Goal: Find specific page/section: Find specific page/section

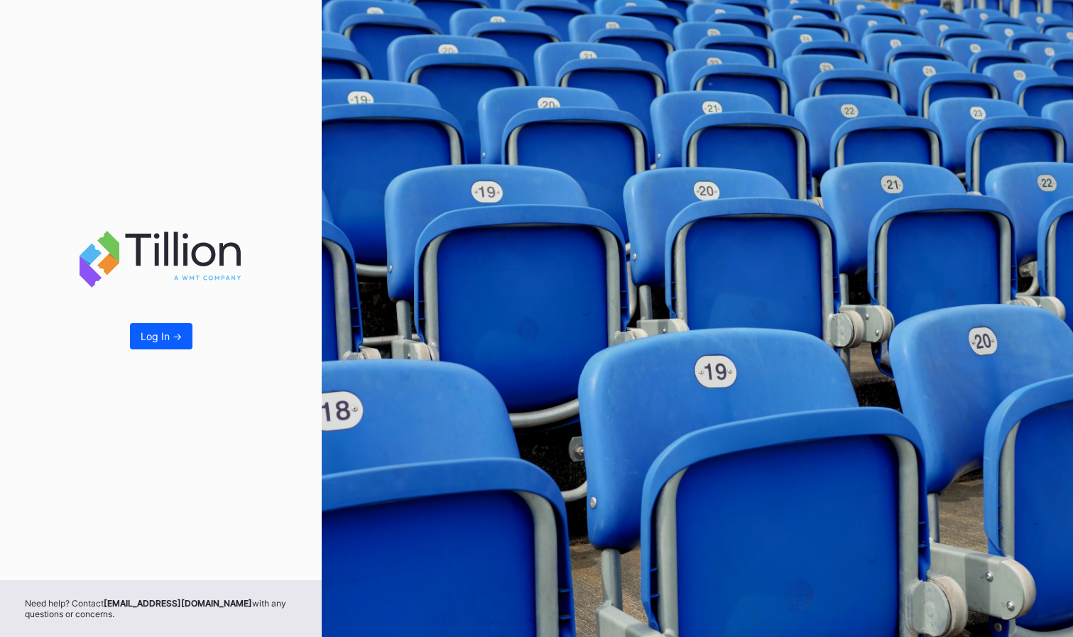
click at [156, 335] on div "Log In ->" at bounding box center [161, 336] width 41 height 12
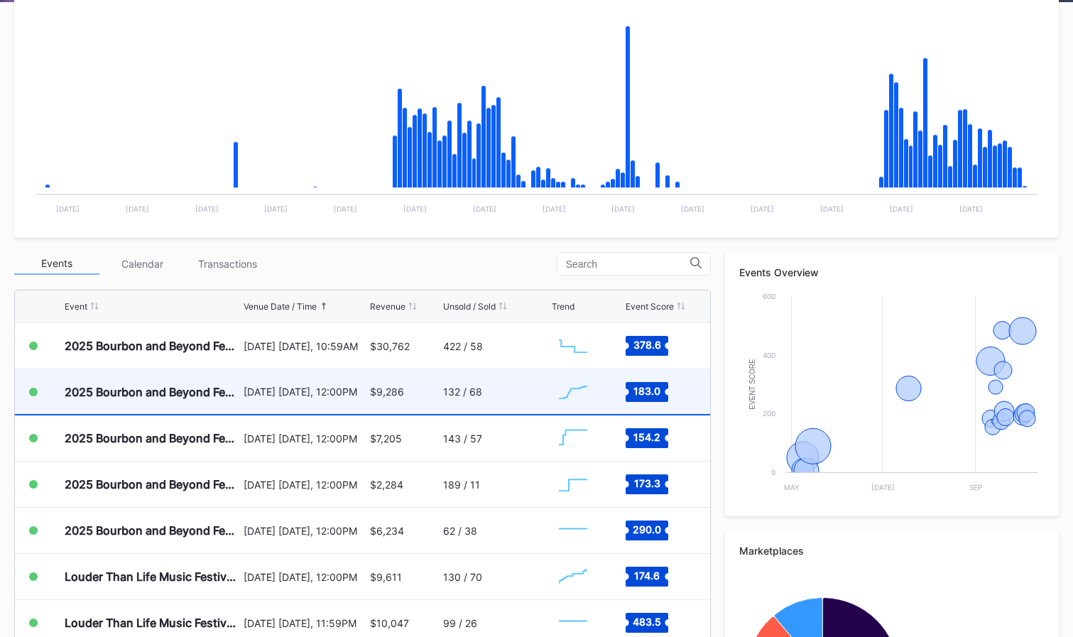
scroll to position [283, 0]
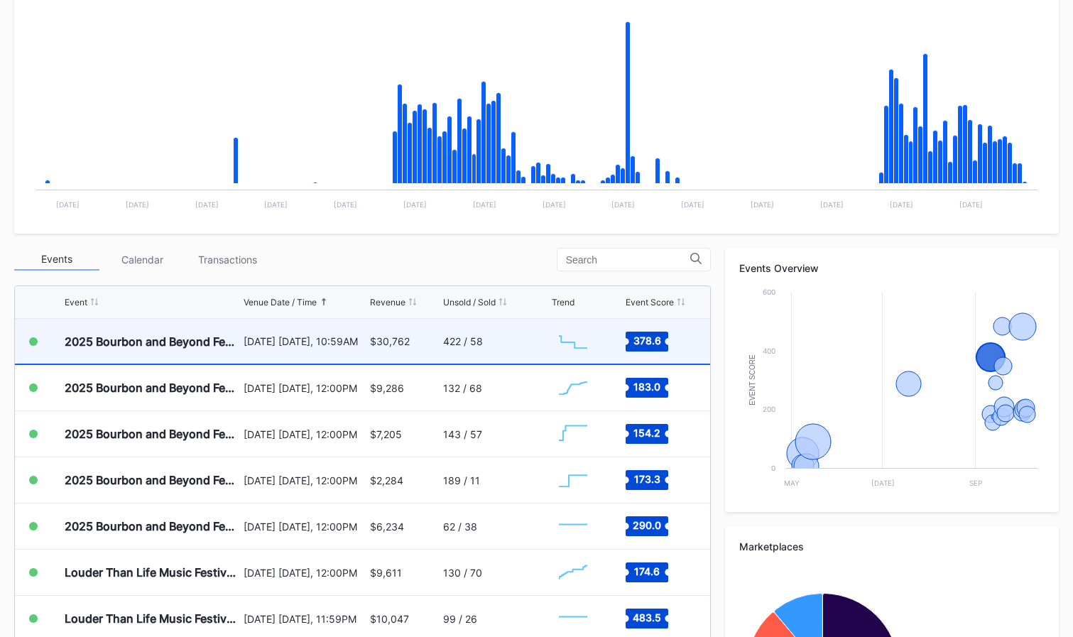
click at [643, 342] on text "378.6" at bounding box center [647, 340] width 28 height 12
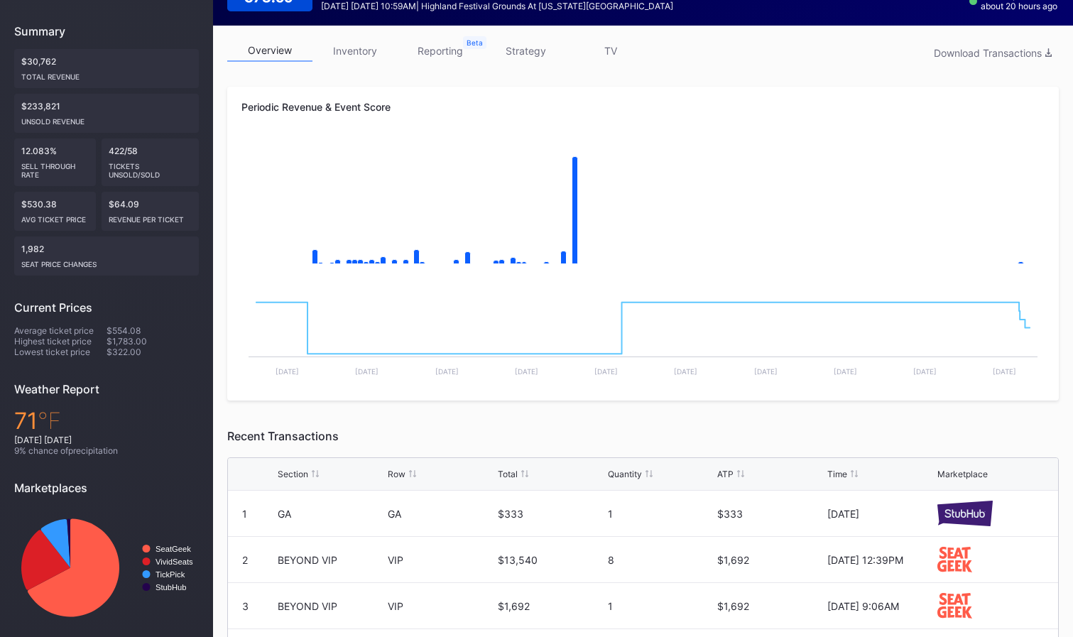
scroll to position [171, 0]
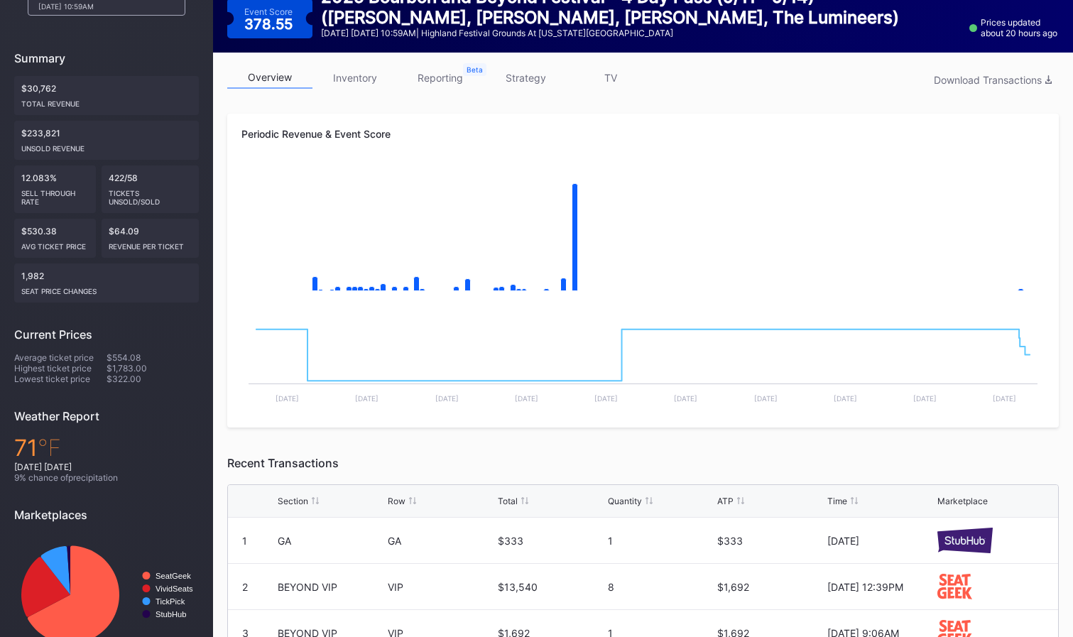
click at [443, 82] on link "reporting" at bounding box center [440, 78] width 85 height 22
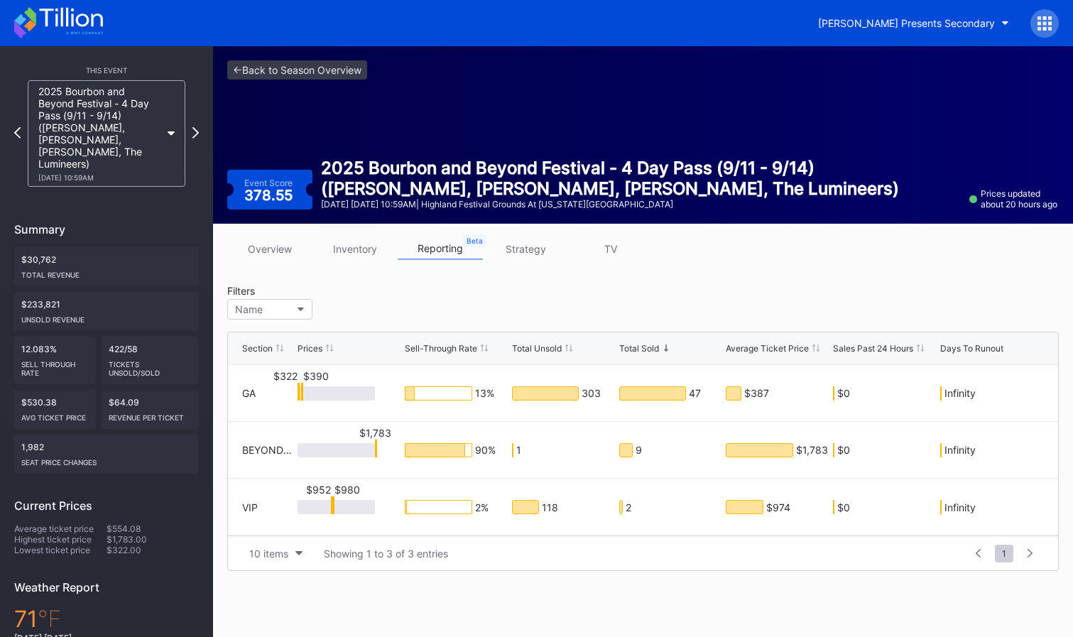
click at [171, 124] on div "2025 Bourbon and Beyond Festival - 4 Day Pass (9/11 - 9/14) ([PERSON_NAME], [PE…" at bounding box center [107, 133] width 158 height 107
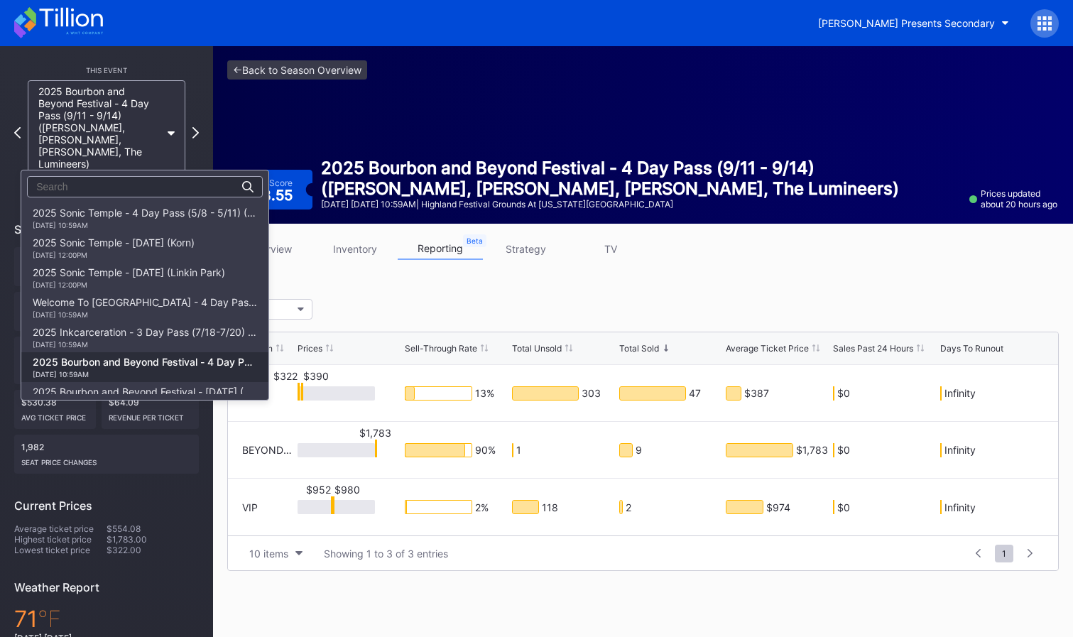
scroll to position [149, 0]
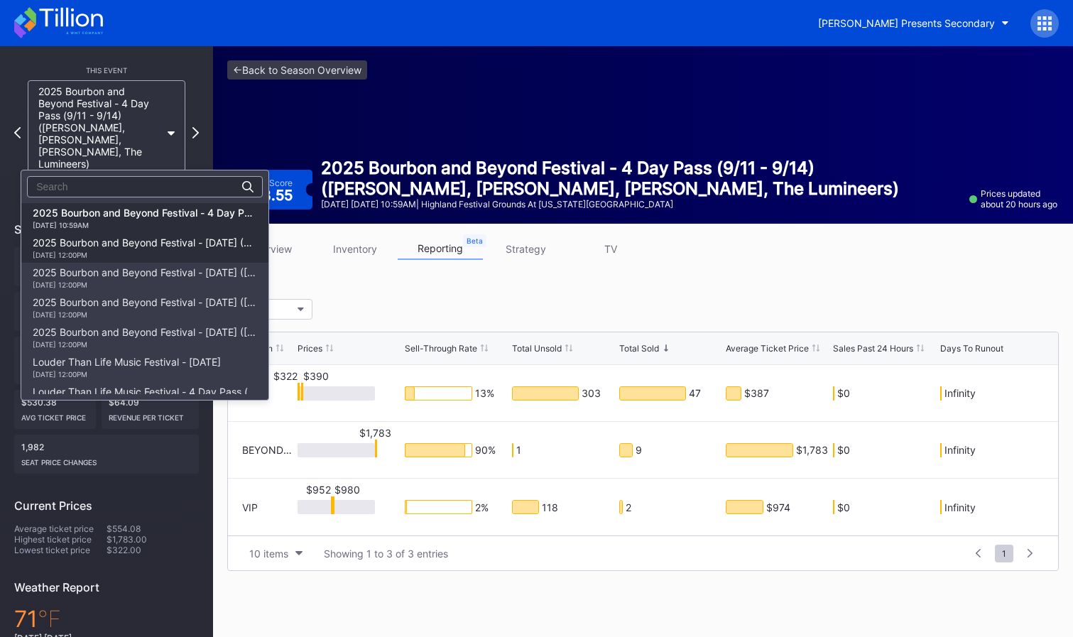
click at [174, 237] on div "2025 Bourbon and Beyond Festival - [DATE] (The Lumineers, [PERSON_NAME], [US_ST…" at bounding box center [145, 247] width 224 height 23
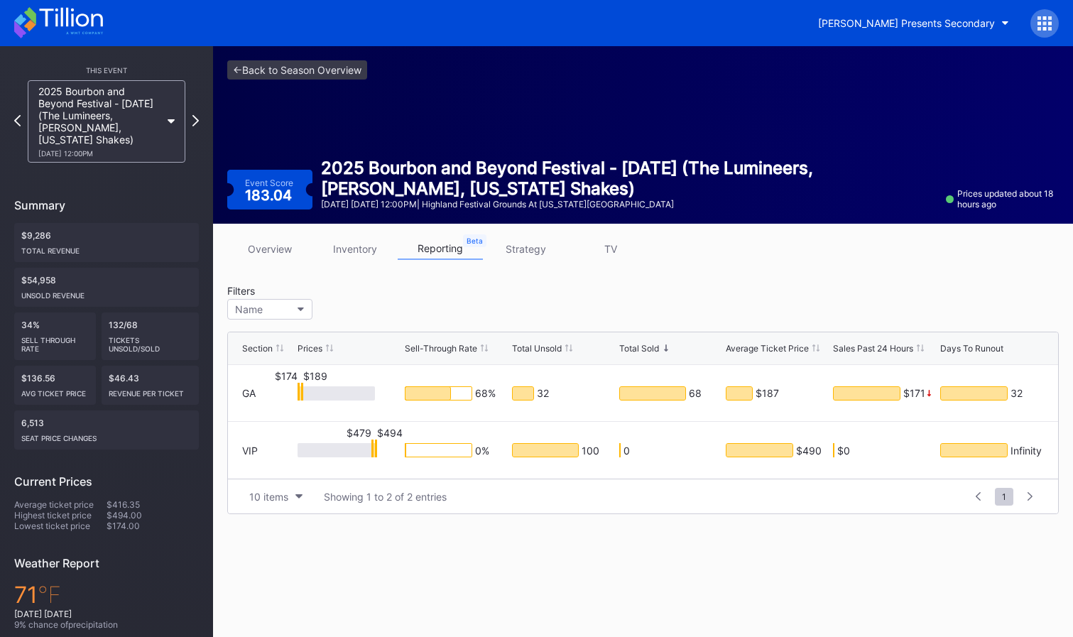
click at [172, 126] on div "2025 Bourbon and Beyond Festival - [DATE] (The Lumineers, [PERSON_NAME], [US_ST…" at bounding box center [107, 121] width 158 height 82
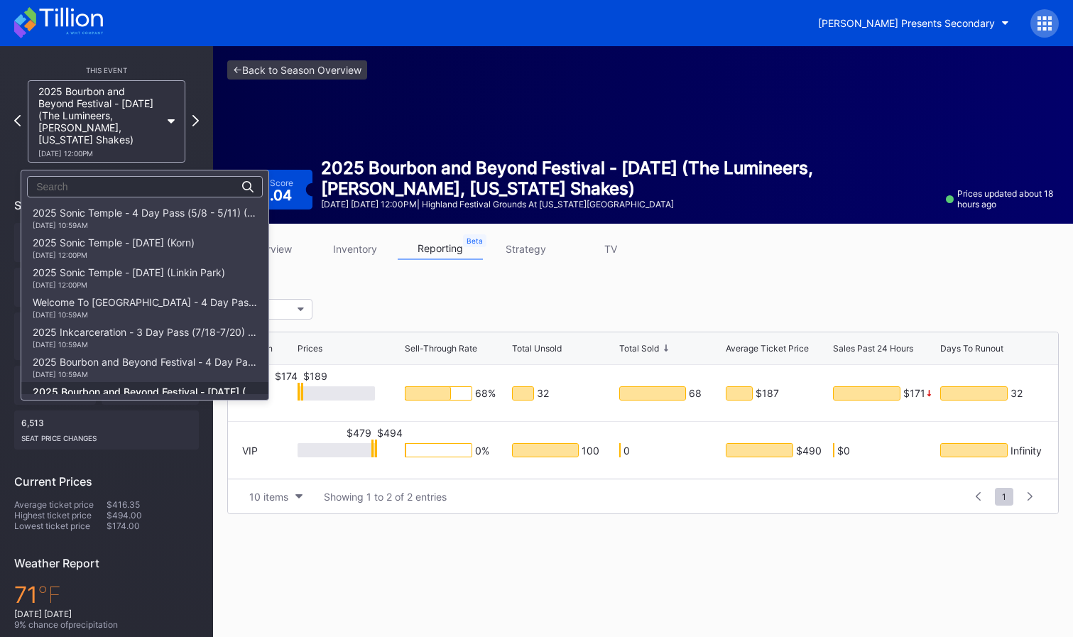
scroll to position [179, 0]
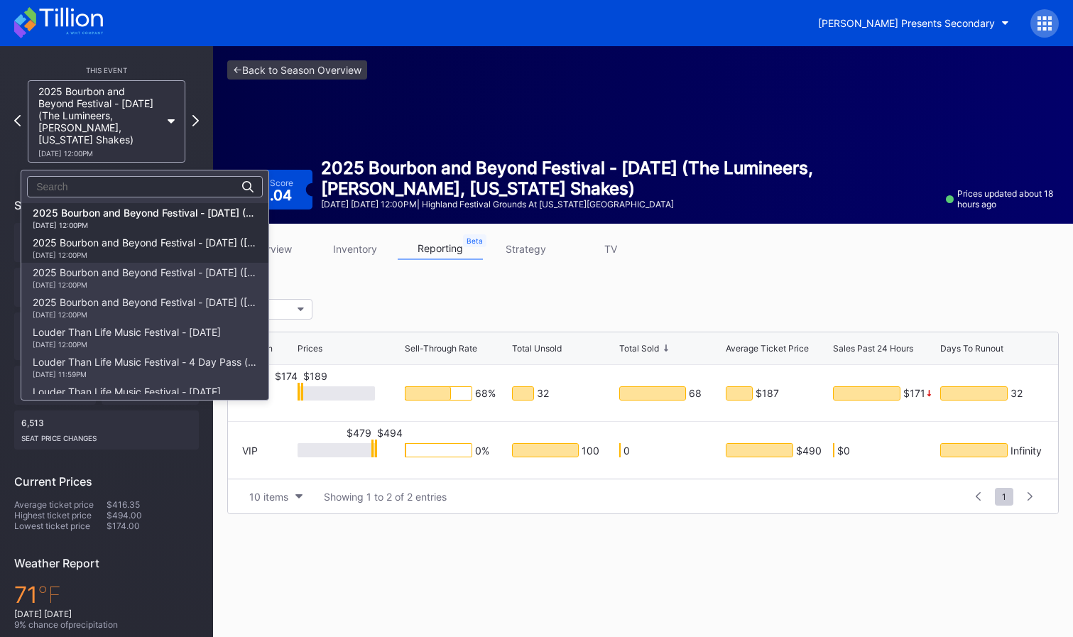
click at [160, 252] on div "[DATE] 12:00PM" at bounding box center [145, 255] width 224 height 9
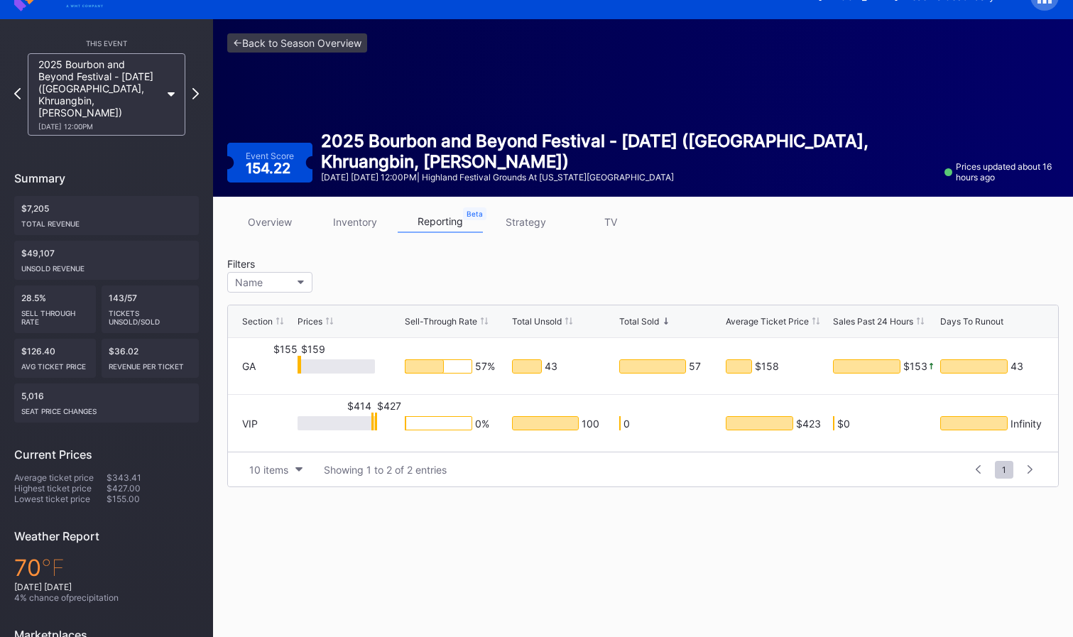
scroll to position [33, 0]
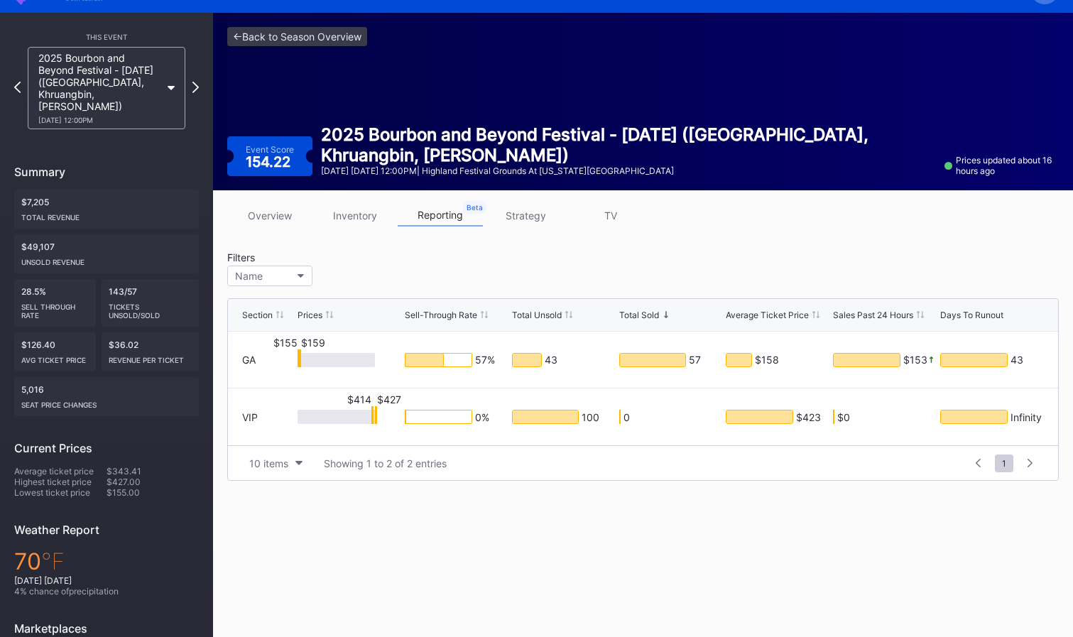
click at [170, 84] on div "2025 Bourbon and Beyond Festival - [DATE] ([GEOGRAPHIC_DATA], [GEOGRAPHIC_DATA]…" at bounding box center [107, 88] width 158 height 82
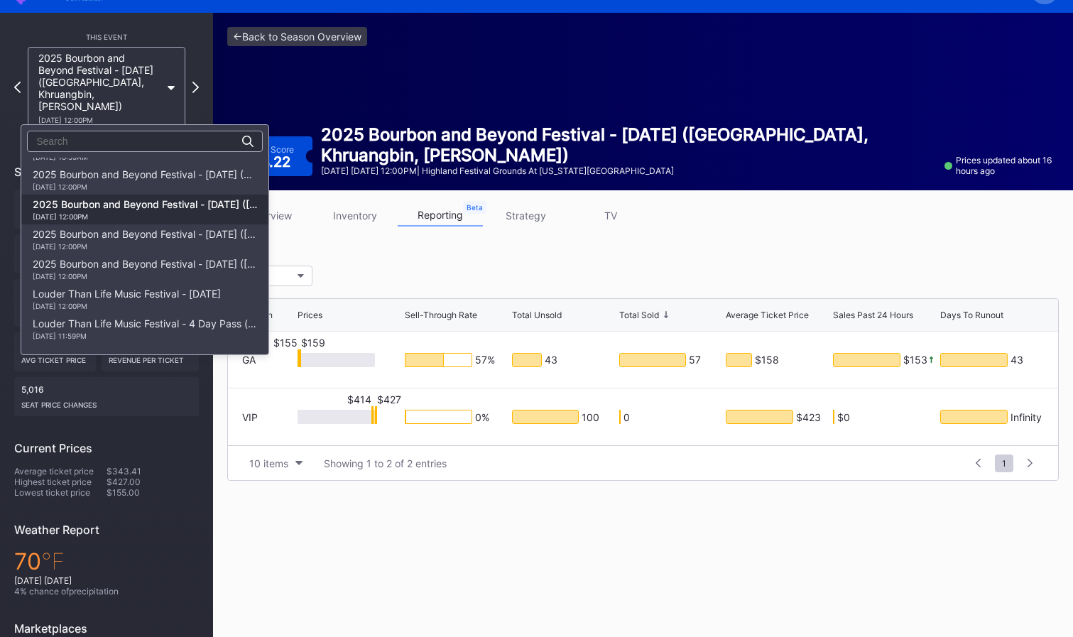
scroll to position [160, 0]
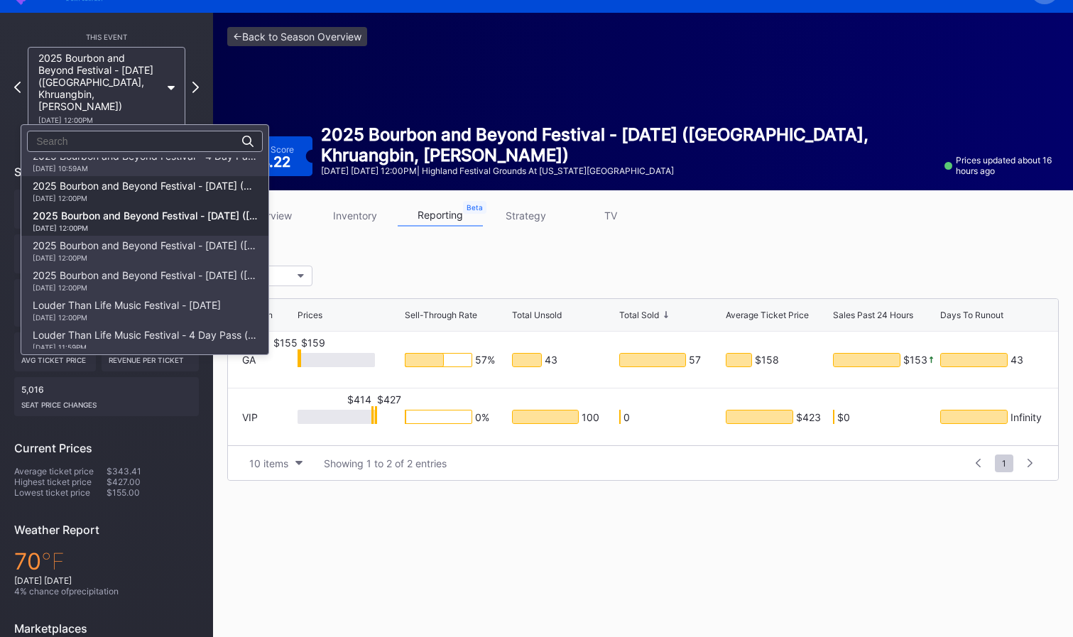
click at [167, 185] on div "2025 Bourbon and Beyond Festival - [DATE] (The Lumineers, [PERSON_NAME], [US_ST…" at bounding box center [145, 191] width 224 height 23
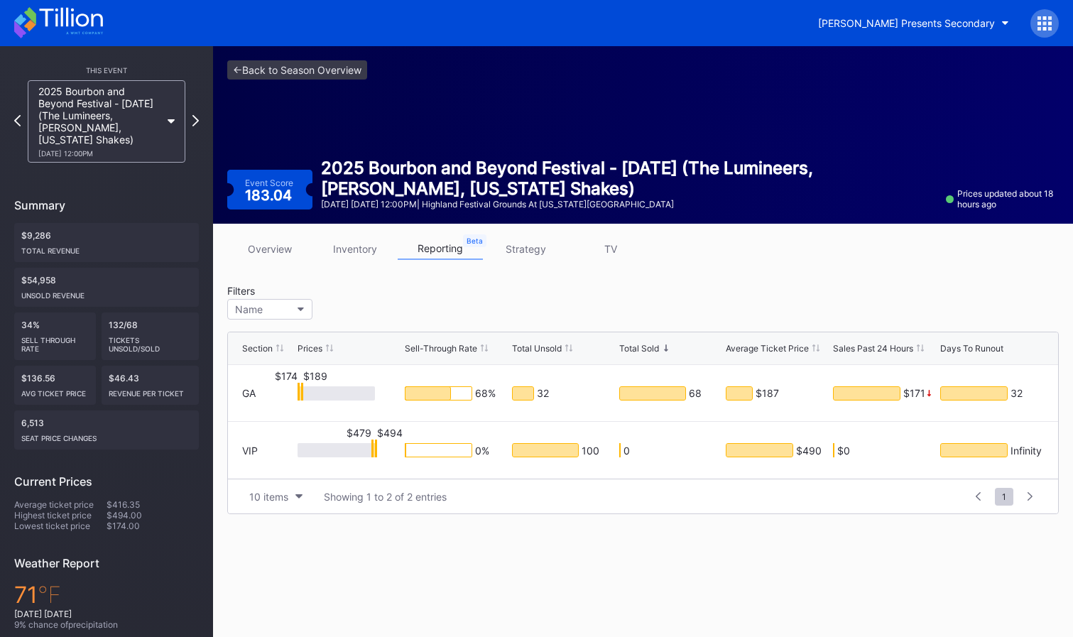
click at [165, 124] on div "2025 Bourbon and Beyond Festival - [DATE] (The Lumineers, [PERSON_NAME], [US_ST…" at bounding box center [107, 121] width 158 height 82
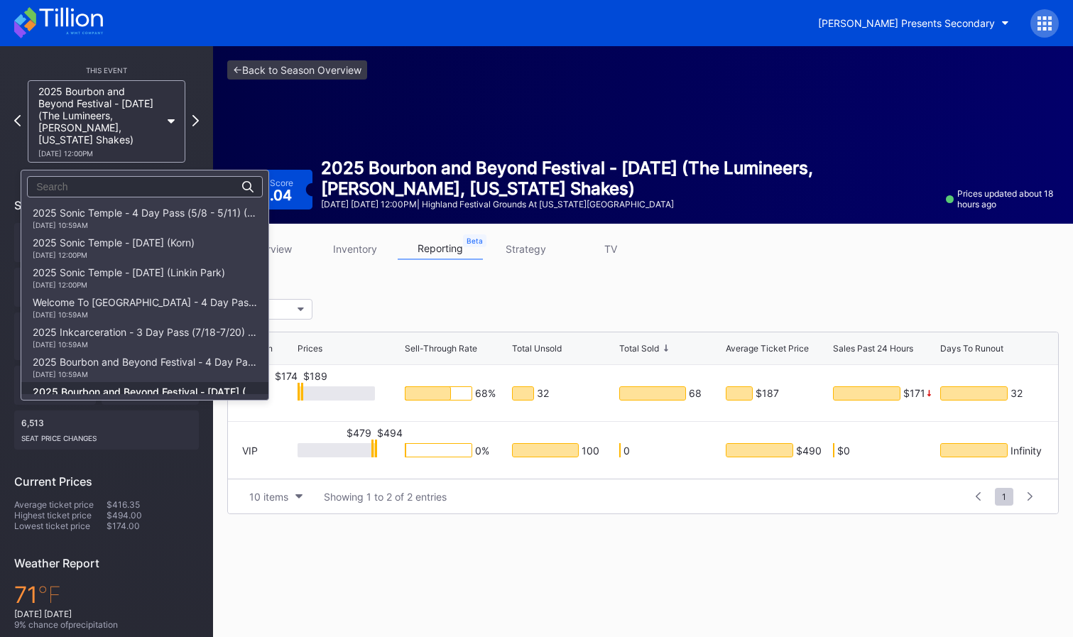
scroll to position [179, 0]
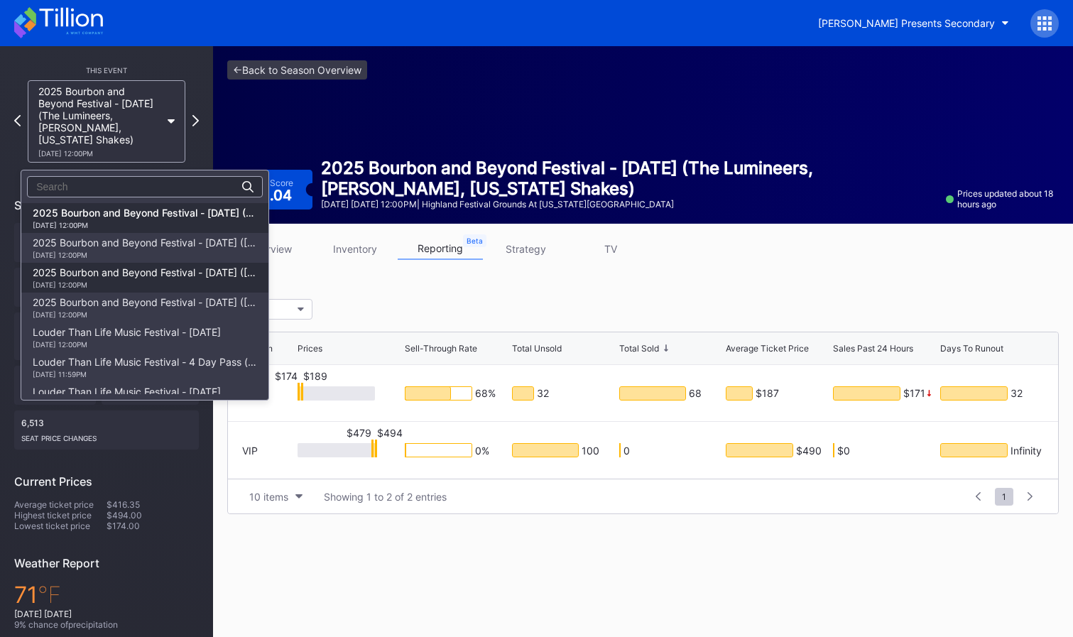
click at [182, 264] on div "2025 Bourbon and Beyond Festival - [DATE] ([PERSON_NAME], [PERSON_NAME], [PERSO…" at bounding box center [144, 278] width 247 height 30
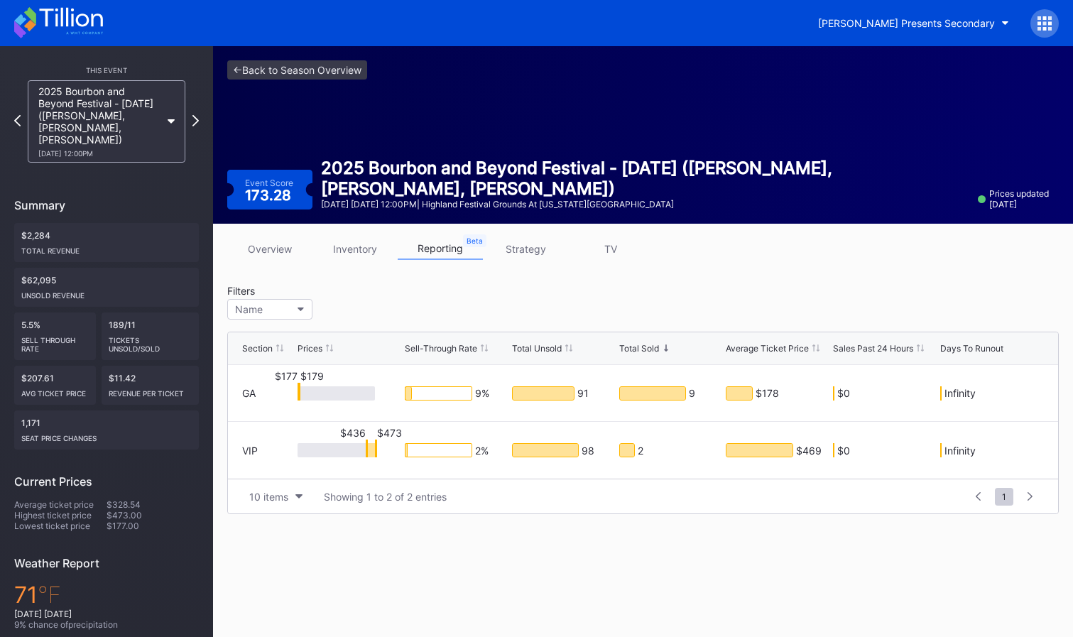
click at [166, 123] on div "2025 Bourbon and Beyond Festival - [DATE] ([PERSON_NAME], [PERSON_NAME], [PERSO…" at bounding box center [107, 121] width 158 height 82
click at [170, 124] on div "2025 Bourbon and Beyond Festival - [DATE] ([PERSON_NAME], [PERSON_NAME], [PERSO…" at bounding box center [107, 121] width 158 height 82
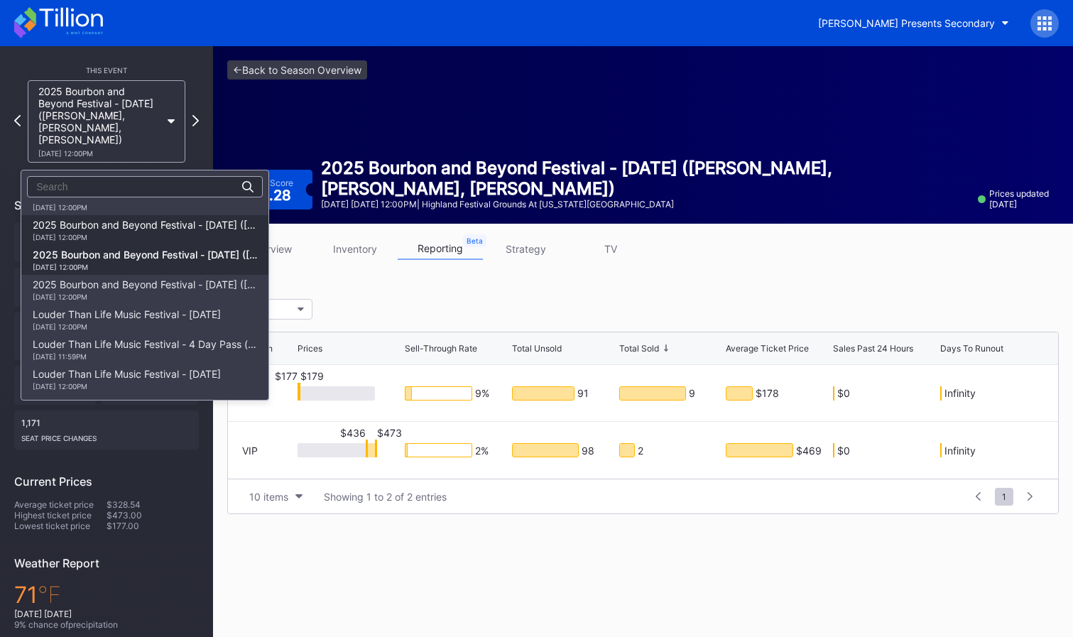
scroll to position [195, 0]
click at [191, 229] on div "2025 Bourbon and Beyond Festival - [DATE] ([GEOGRAPHIC_DATA], [GEOGRAPHIC_DATA]…" at bounding box center [145, 231] width 224 height 23
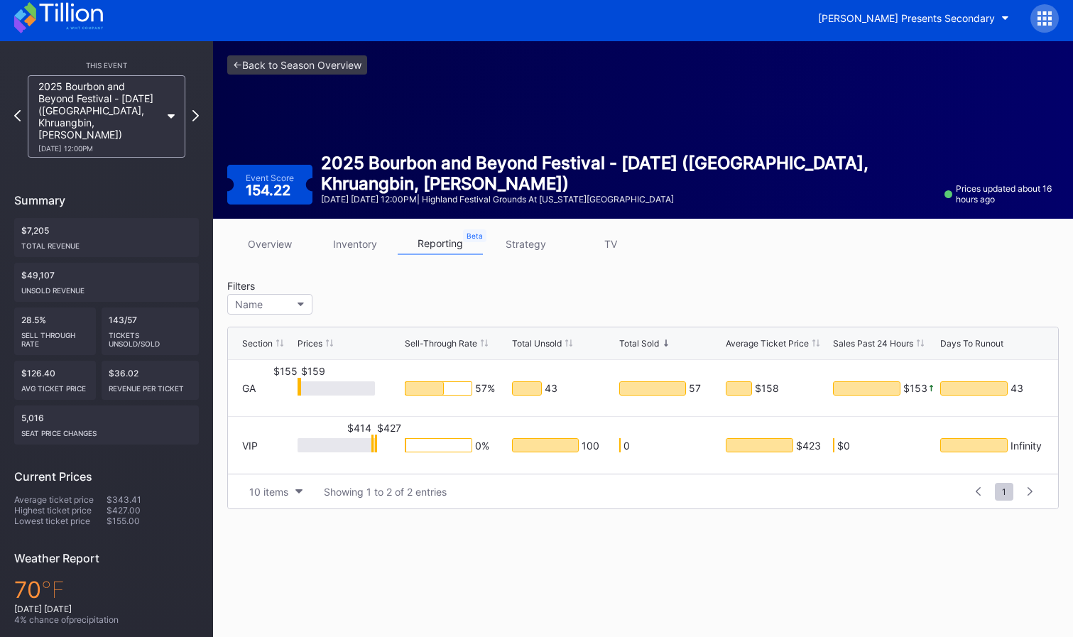
scroll to position [7, 0]
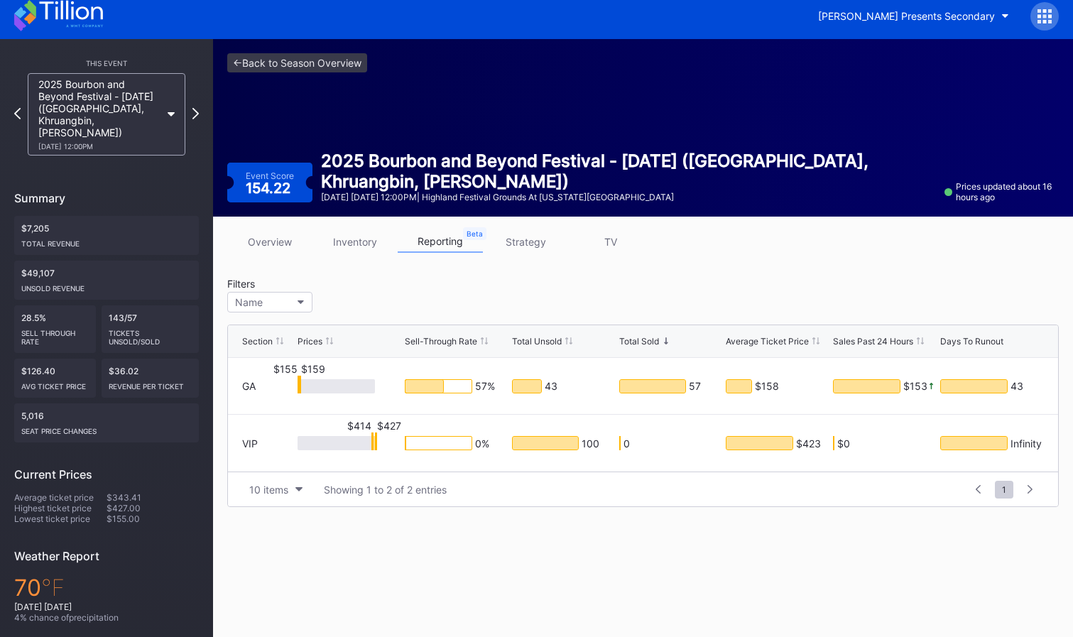
click at [173, 111] on div "2025 Bourbon and Beyond Festival - [DATE] ([GEOGRAPHIC_DATA], [GEOGRAPHIC_DATA]…" at bounding box center [107, 114] width 158 height 82
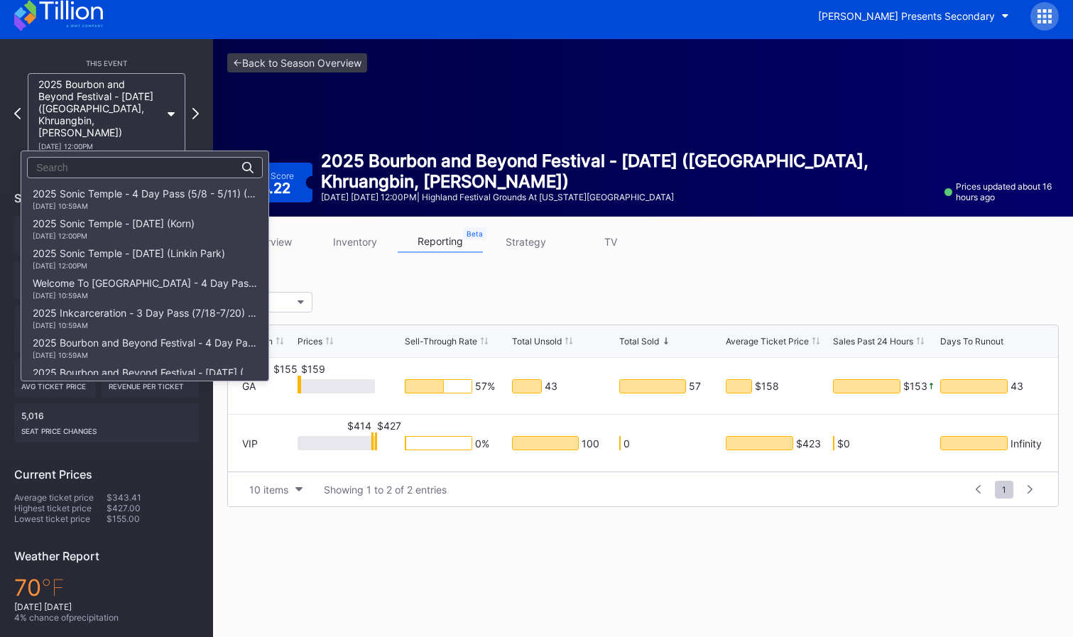
scroll to position [209, 0]
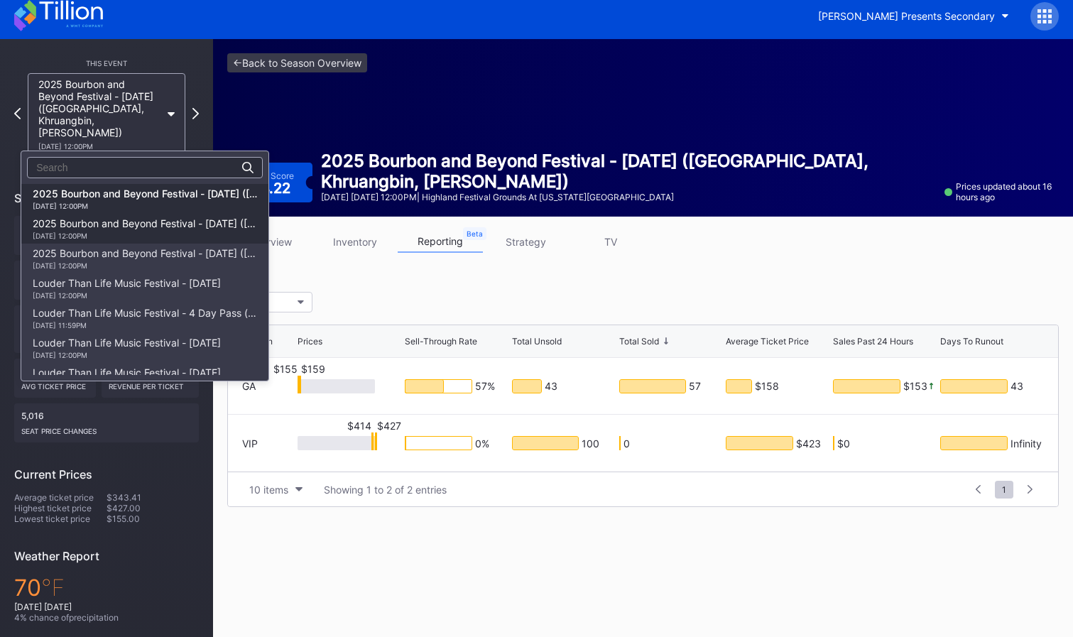
click at [180, 216] on div "2025 Bourbon and Beyond Festival - [DATE] ([PERSON_NAME], [PERSON_NAME], [PERSO…" at bounding box center [144, 229] width 247 height 30
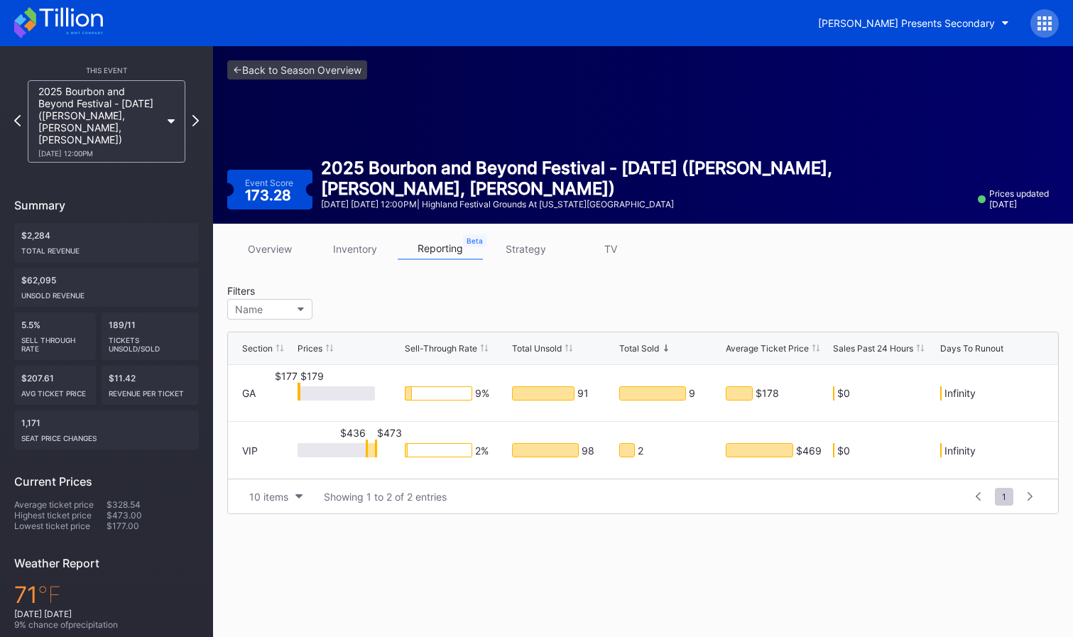
click at [168, 121] on icon at bounding box center [171, 121] width 7 height 4
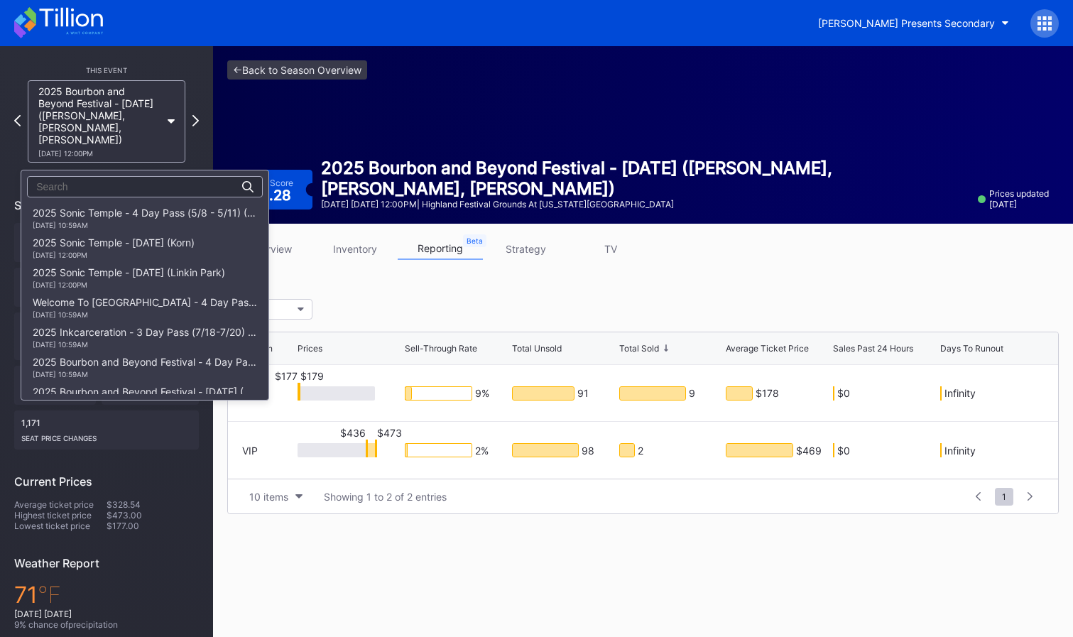
scroll to position [239, 0]
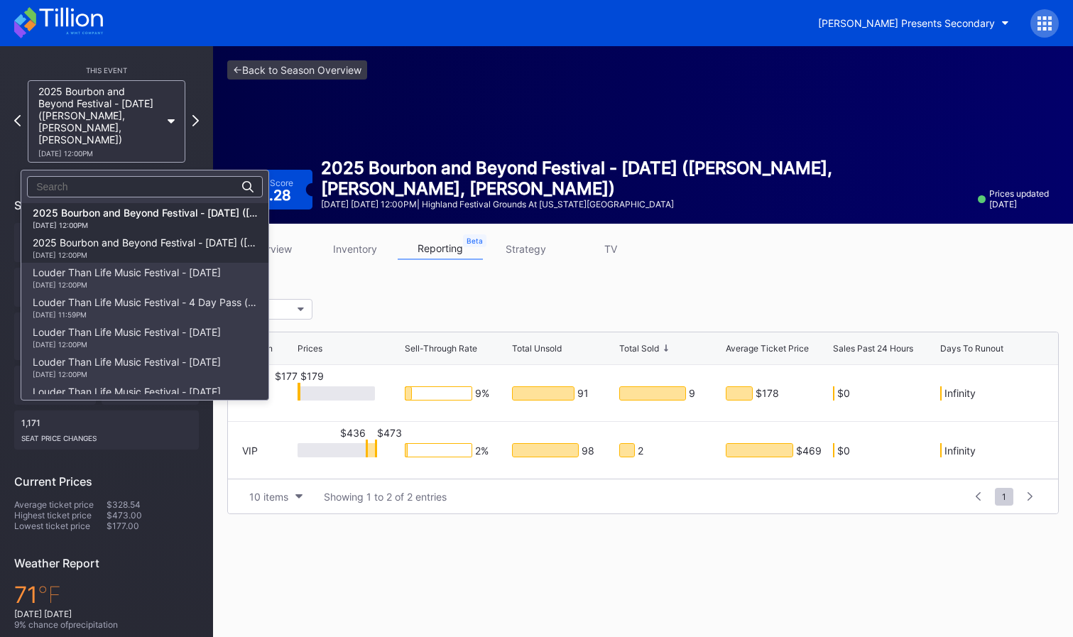
click at [185, 249] on div "2025 Bourbon and Beyond Festival - [DATE] ([PERSON_NAME], Goo Goo Dolls, [PERSO…" at bounding box center [145, 247] width 224 height 23
